Goal: Entertainment & Leisure: Consume media (video, audio)

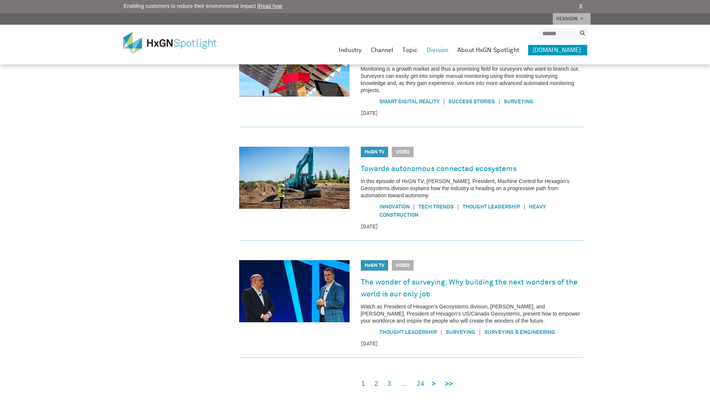
scroll to position [412, 0]
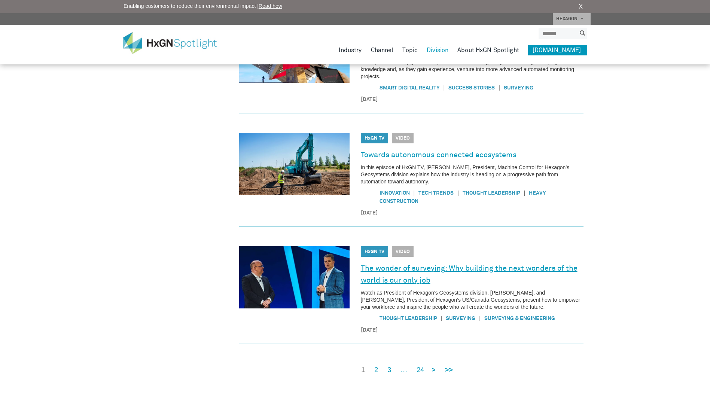
click at [401, 268] on link "The wonder of surveying: Why building the next wonders of the world is our only…" at bounding box center [472, 274] width 223 height 24
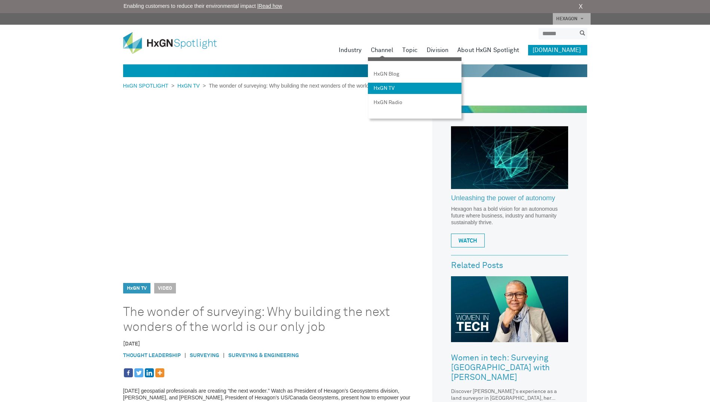
click at [404, 88] on link "HxGN TV" at bounding box center [415, 88] width 94 height 11
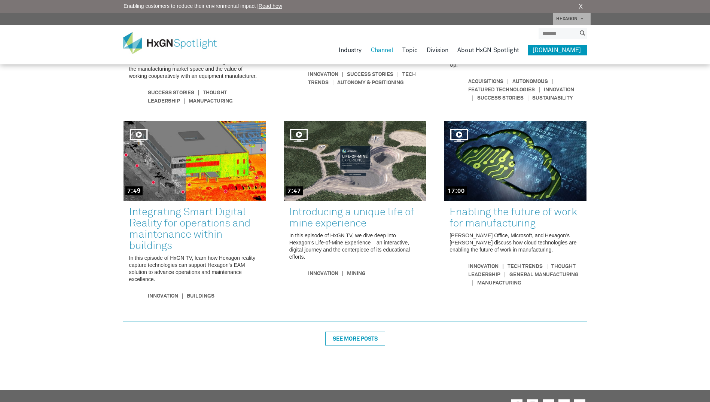
scroll to position [466, 0]
